Goal: Contribute content

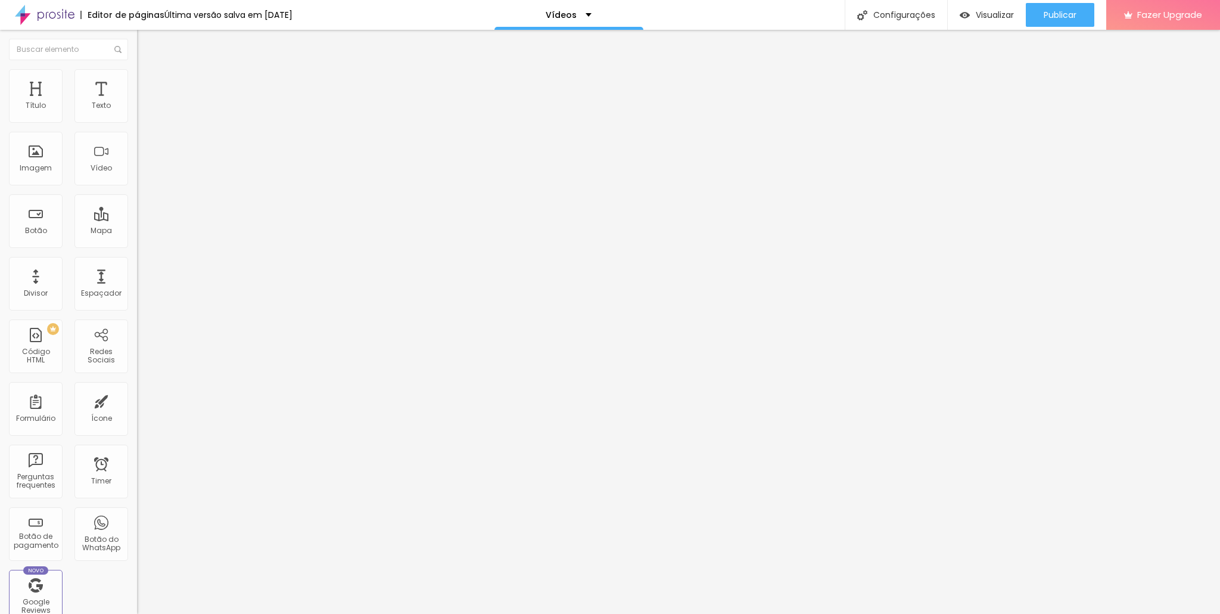
click at [137, 72] on img at bounding box center [142, 74] width 11 height 11
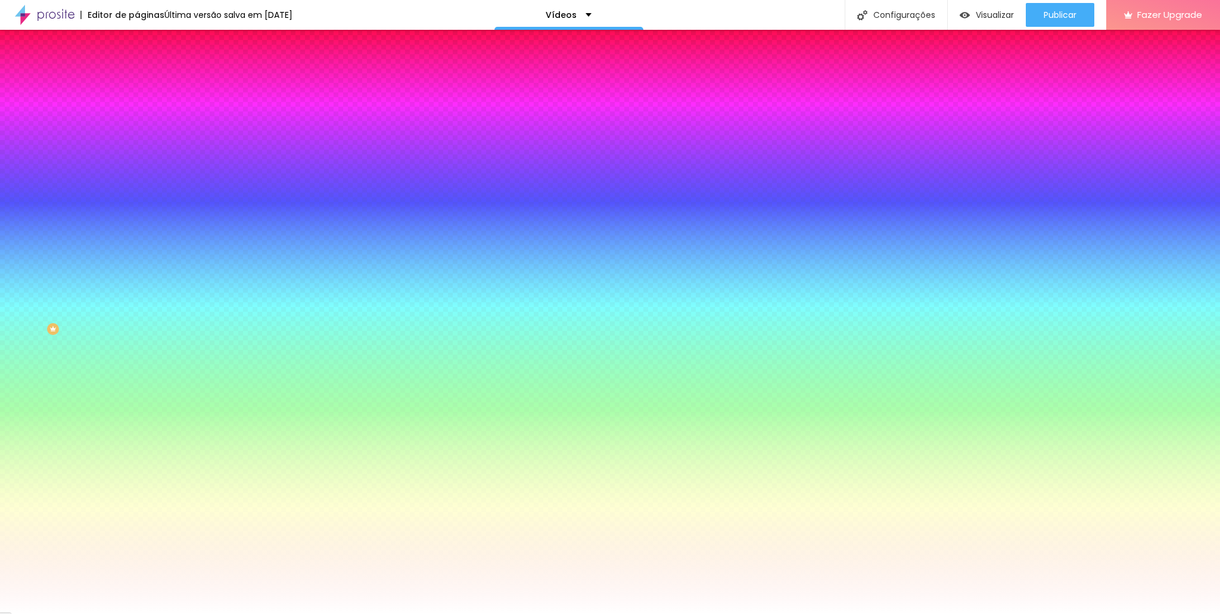
click at [137, 81] on img at bounding box center [142, 86] width 11 height 11
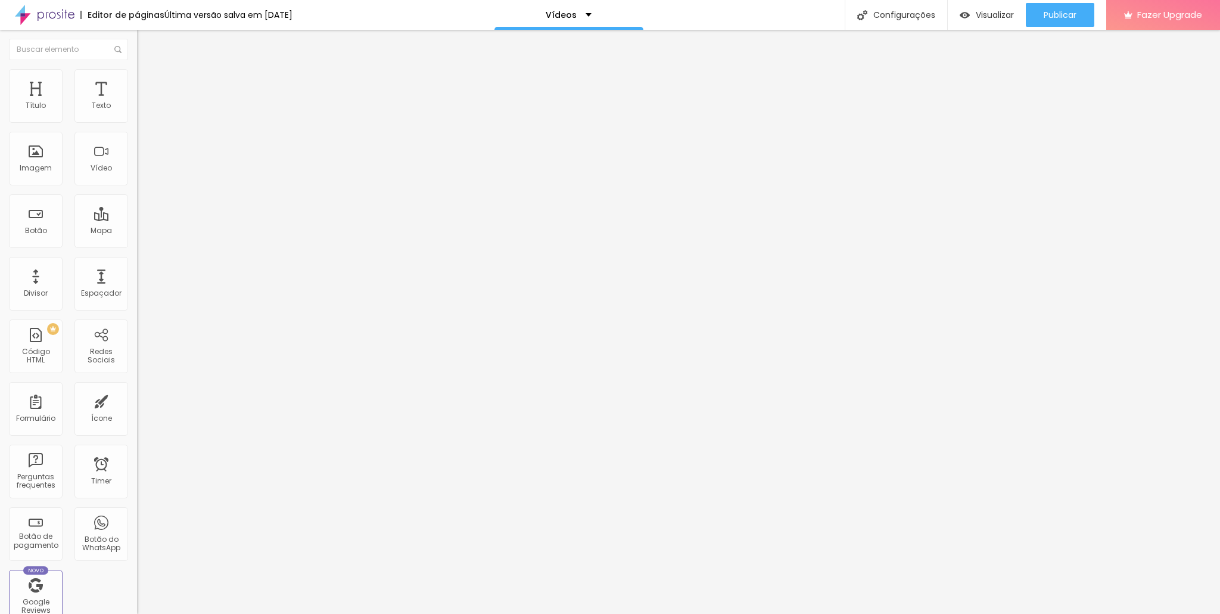
click at [137, 269] on input "text" at bounding box center [208, 275] width 143 height 12
paste input "[URL][DOMAIN_NAME]"
type input "[URL][DOMAIN_NAME]"
click at [137, 127] on div "20 px Espaçamento Interno" at bounding box center [205, 177] width 137 height 169
click at [146, 41] on img "button" at bounding box center [151, 44] width 10 height 10
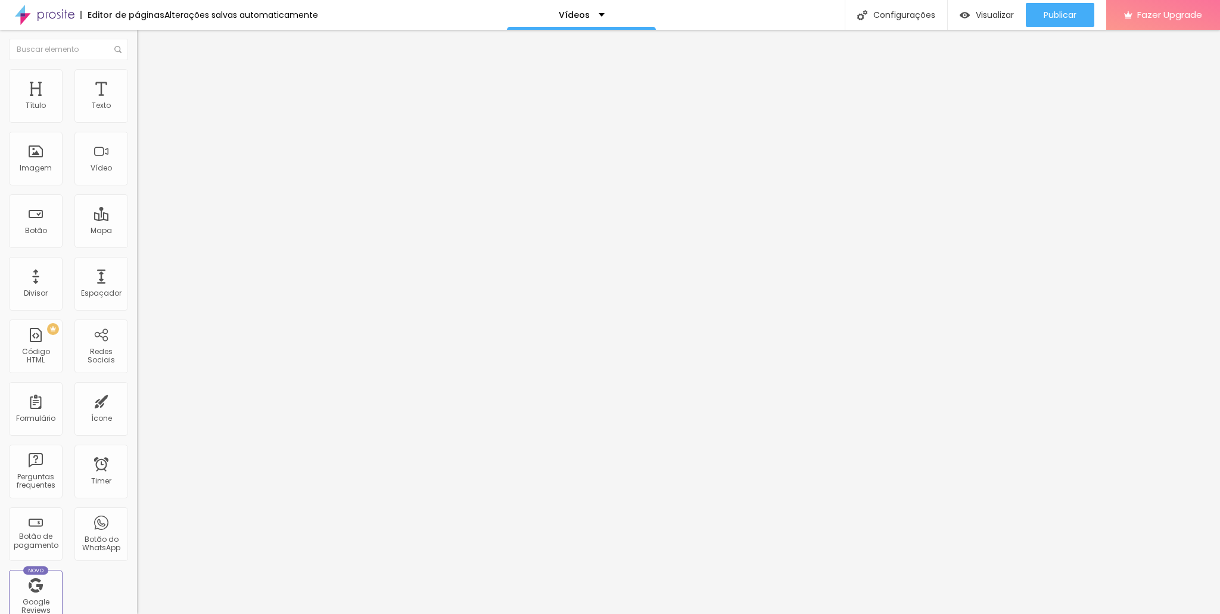
click at [137, 112] on input "text" at bounding box center [208, 106] width 143 height 12
paste input "[URL][DOMAIN_NAME]"
type input "[URL][DOMAIN_NAME]"
click at [137, 178] on span "4:3 Standard" at bounding box center [161, 173] width 48 height 10
click at [137, 192] on span "Wide" at bounding box center [146, 187] width 18 height 10
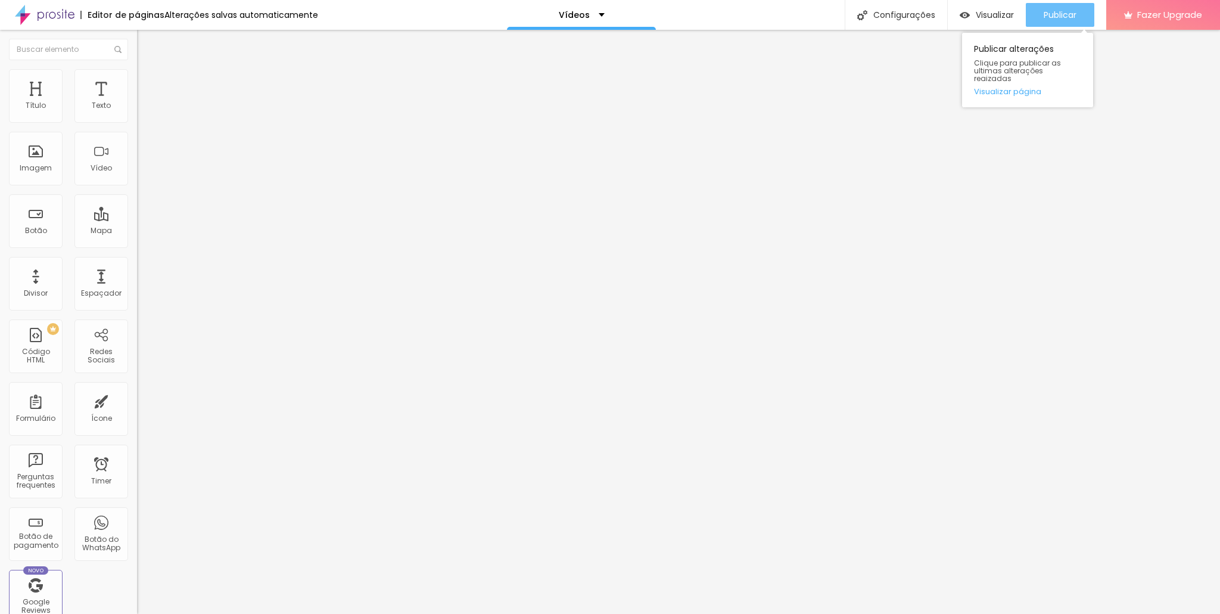
click at [1047, 21] on div "Publicar" at bounding box center [1060, 15] width 33 height 24
click at [977, 15] on span "Visualizar" at bounding box center [995, 15] width 38 height 10
